Goal: Information Seeking & Learning: Learn about a topic

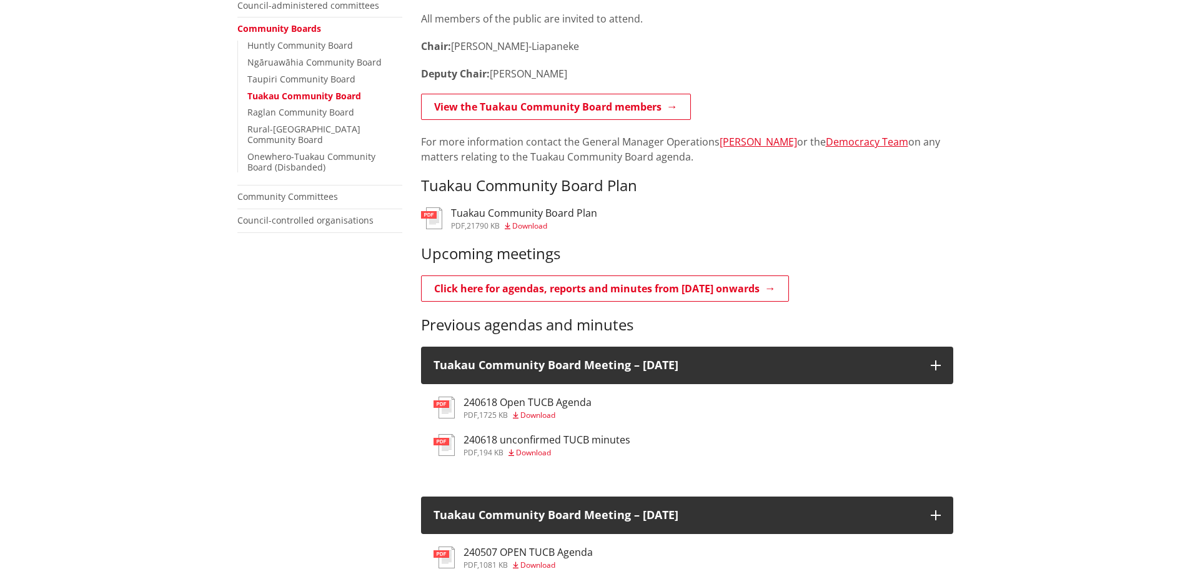
scroll to position [437, 0]
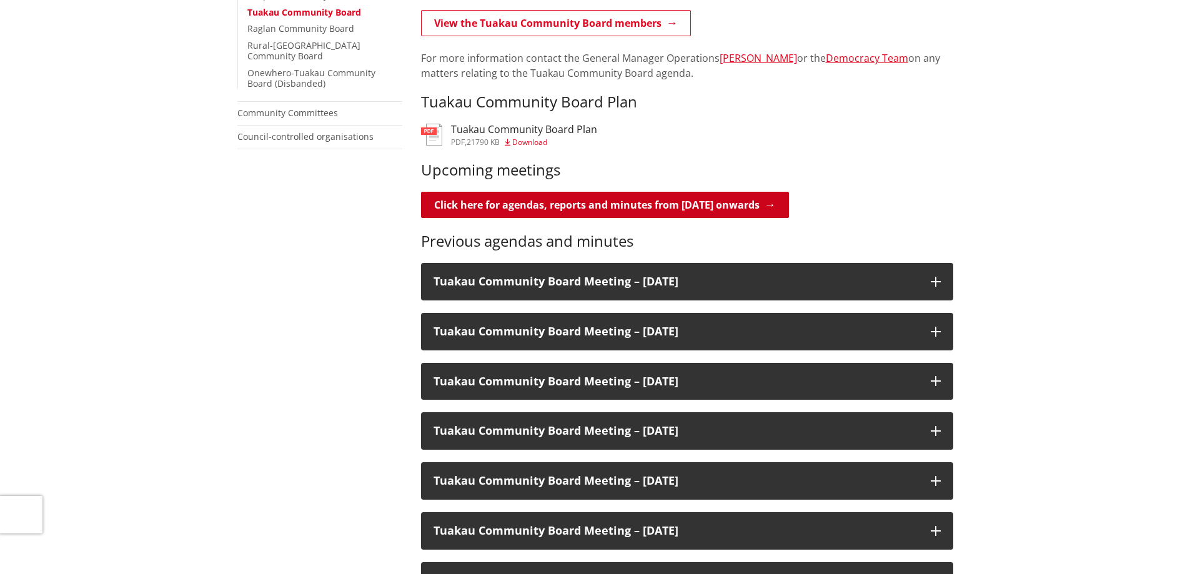
click at [578, 202] on link "Click here for agendas, reports and minutes from [DATE] onwards" at bounding box center [605, 205] width 368 height 26
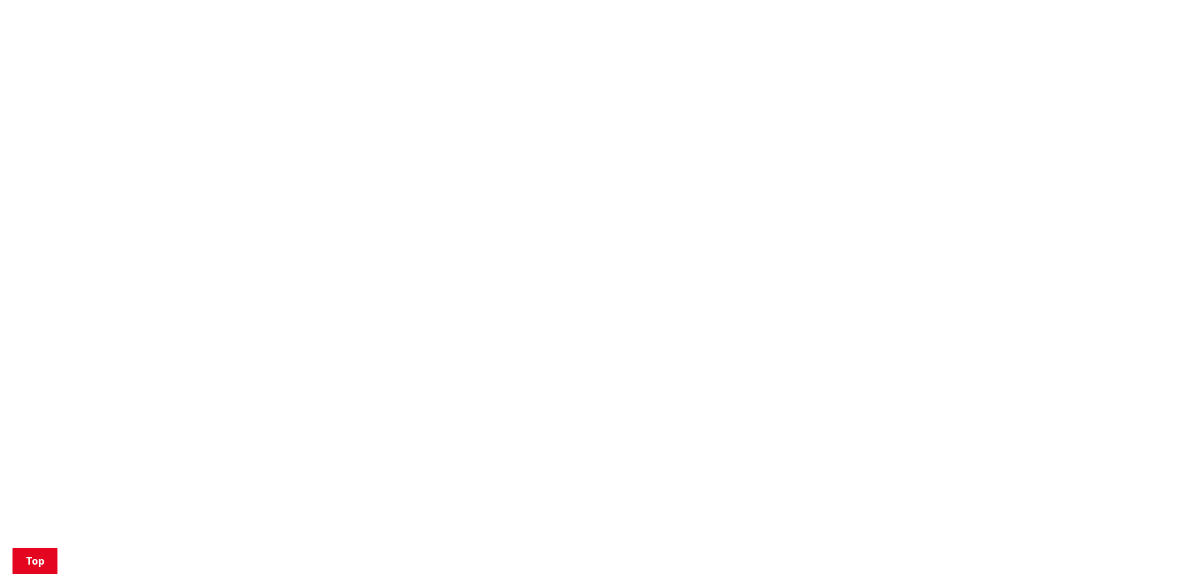
scroll to position [687, 0]
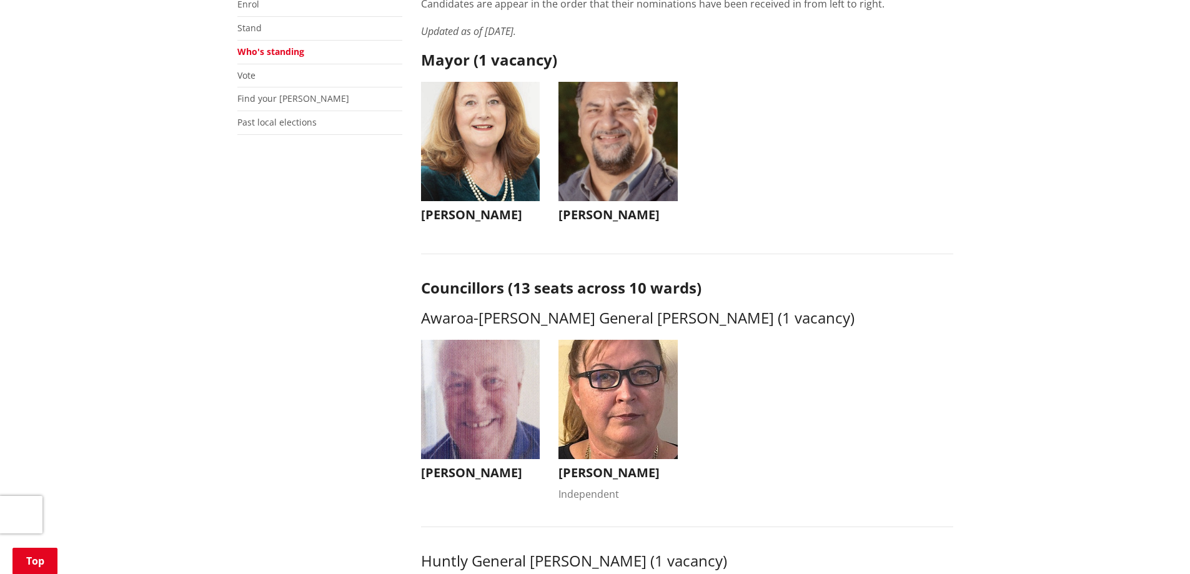
scroll to position [187, 0]
